Goal: Task Accomplishment & Management: Manage account settings

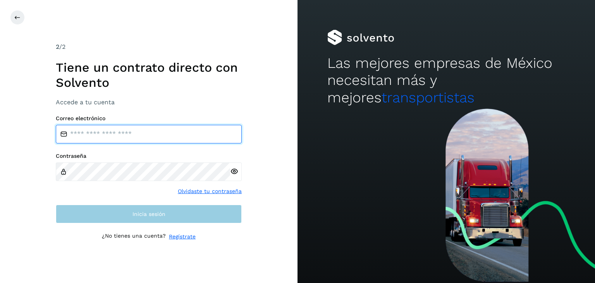
type input "**********"
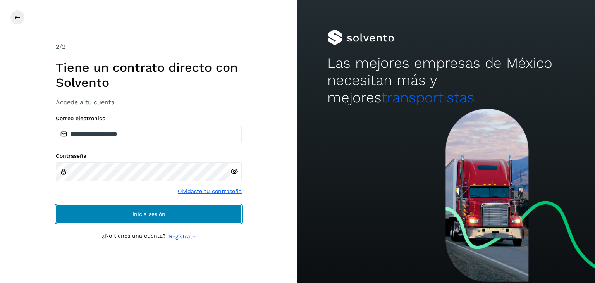
click at [164, 211] on span "Inicia sesión" at bounding box center [149, 213] width 33 height 5
click at [132, 209] on button "Inicia sesión" at bounding box center [149, 214] width 186 height 19
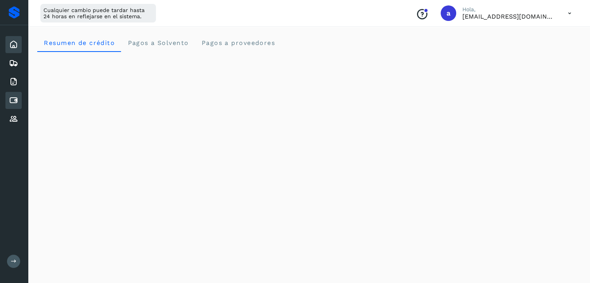
click at [11, 97] on icon at bounding box center [13, 100] width 9 height 9
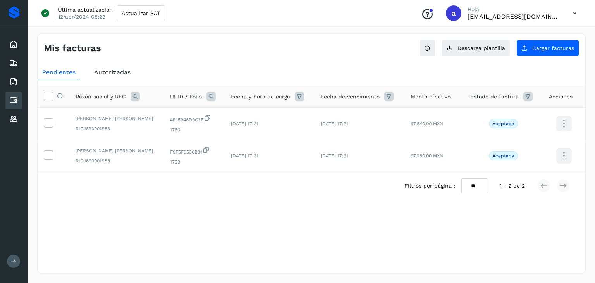
click at [104, 75] on span "Autorizadas" at bounding box center [112, 72] width 36 height 7
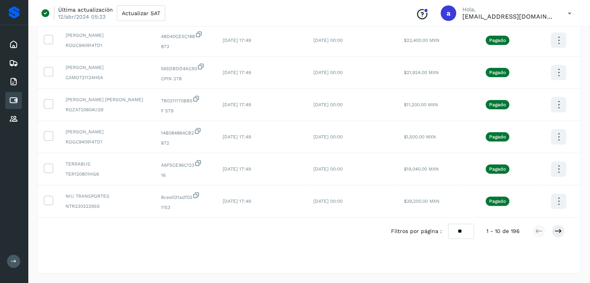
scroll to position [212, 0]
click at [461, 231] on select "** ** **" at bounding box center [461, 231] width 26 height 15
select select "**"
click at [448, 224] on select "** ** **" at bounding box center [461, 231] width 26 height 15
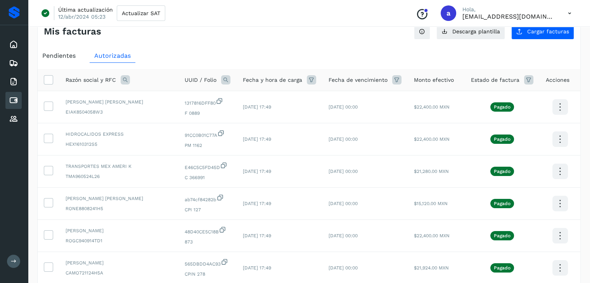
scroll to position [0, 0]
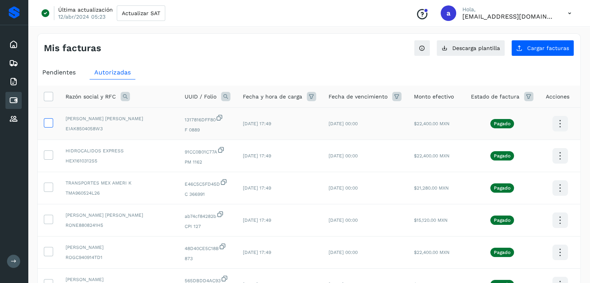
click at [48, 124] on icon at bounding box center [48, 122] width 8 height 8
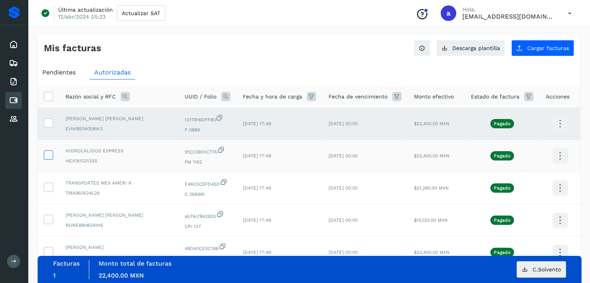
click at [48, 155] on icon at bounding box center [48, 154] width 8 height 8
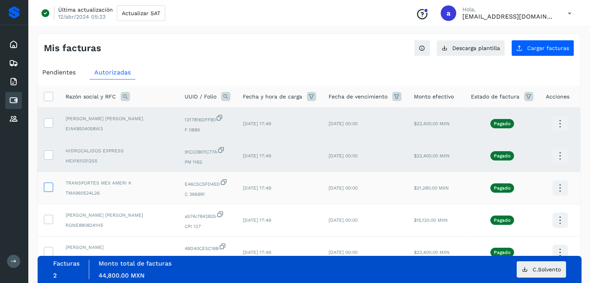
click at [46, 183] on icon at bounding box center [48, 187] width 8 height 8
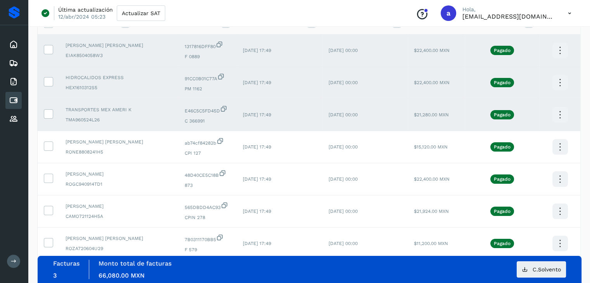
scroll to position [78, 0]
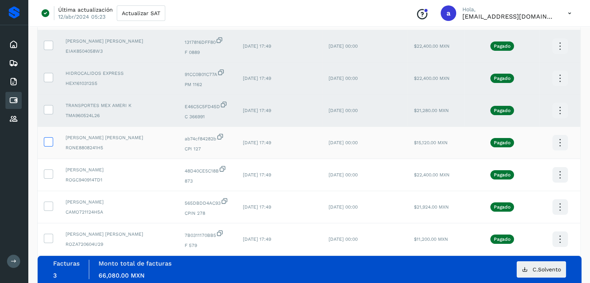
click at [47, 141] on icon at bounding box center [48, 141] width 8 height 8
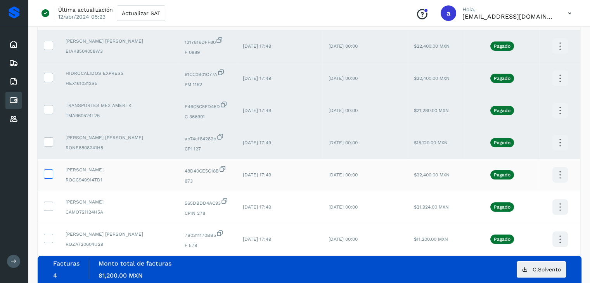
click at [48, 171] on icon at bounding box center [48, 173] width 8 height 8
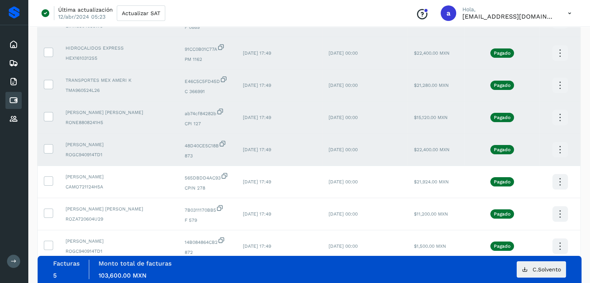
scroll to position [116, 0]
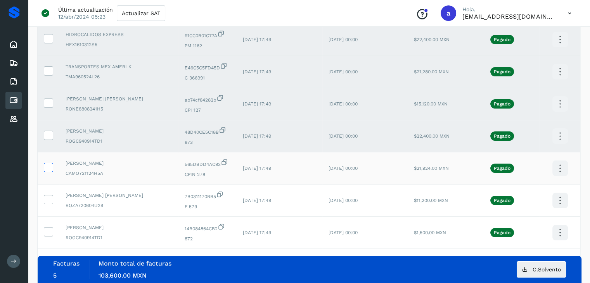
click at [52, 168] on label at bounding box center [48, 167] width 9 height 9
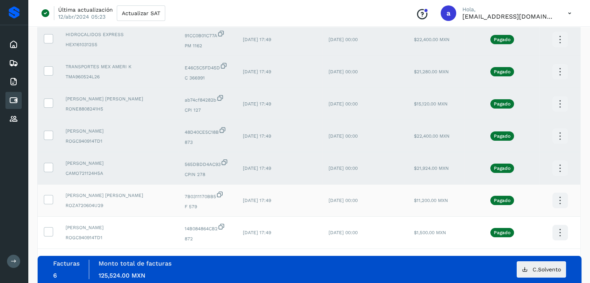
click at [52, 205] on td at bounding box center [49, 201] width 22 height 32
click at [53, 198] on label at bounding box center [48, 199] width 9 height 9
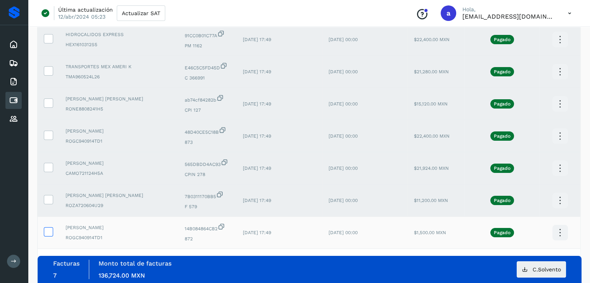
click at [47, 229] on icon at bounding box center [48, 231] width 8 height 8
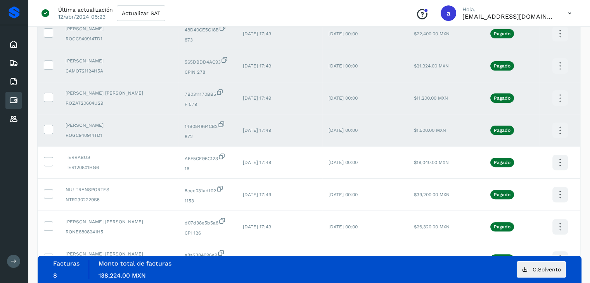
scroll to position [233, 0]
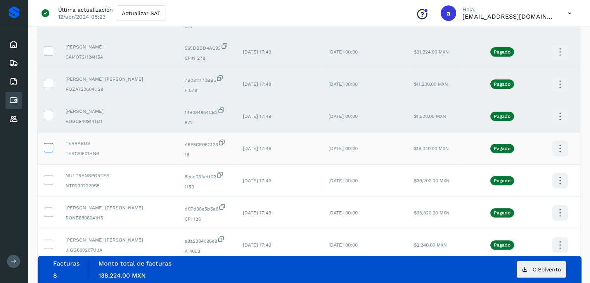
click at [45, 148] on icon at bounding box center [48, 147] width 8 height 8
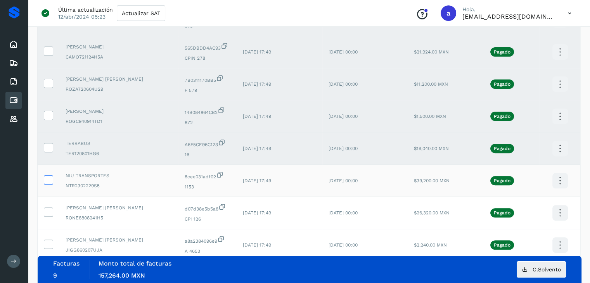
click at [48, 180] on icon at bounding box center [48, 179] width 8 height 8
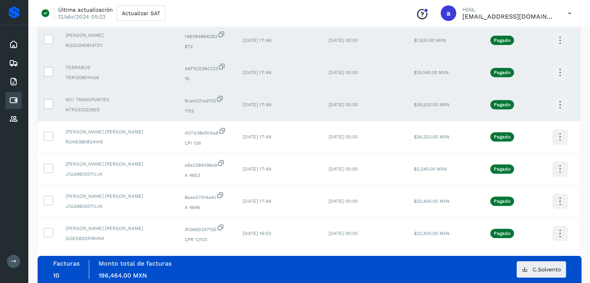
scroll to position [310, 0]
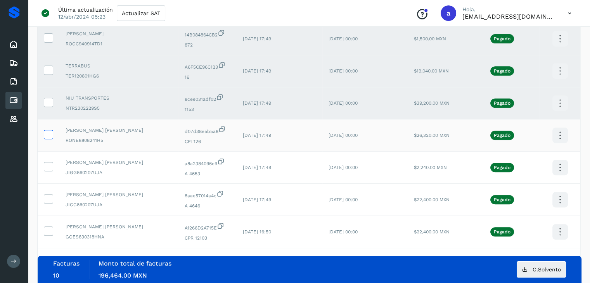
click at [48, 138] on icon at bounding box center [48, 134] width 8 height 8
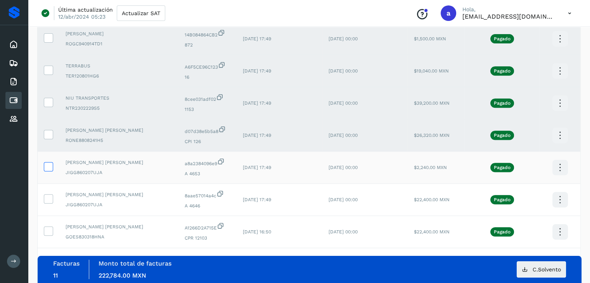
click at [46, 163] on icon at bounding box center [48, 166] width 8 height 8
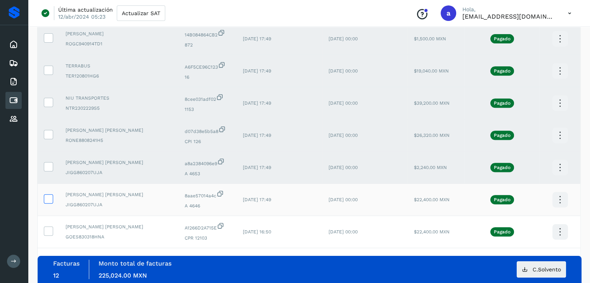
click at [48, 199] on icon at bounding box center [48, 198] width 8 height 8
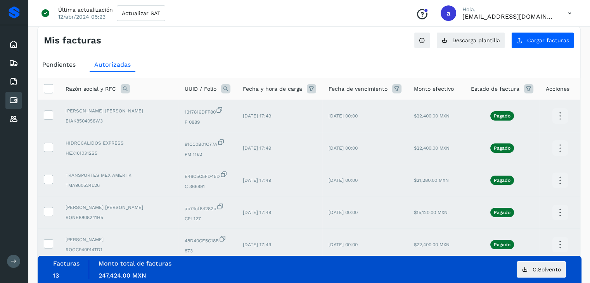
scroll to position [0, 0]
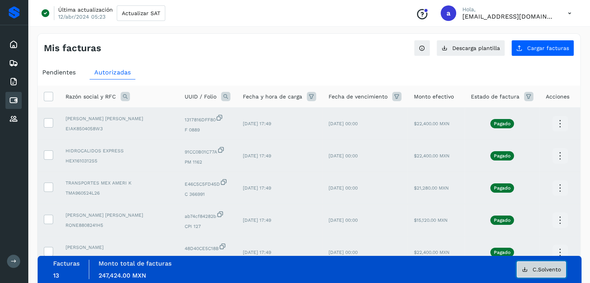
click at [543, 270] on span "C.Solvento" at bounding box center [546, 269] width 28 height 5
